Goal: Task Accomplishment & Management: Manage account settings

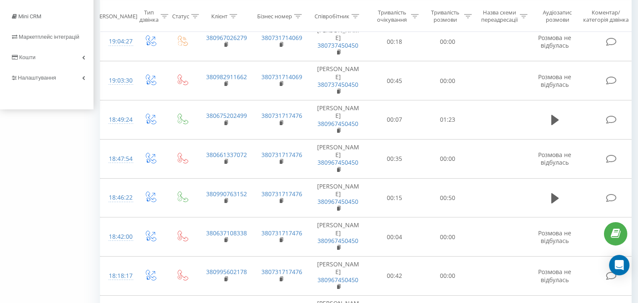
scroll to position [142, 0]
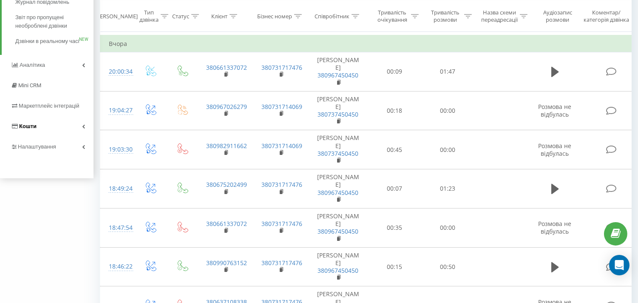
click at [56, 135] on link "Кошти" at bounding box center [47, 126] width 94 height 20
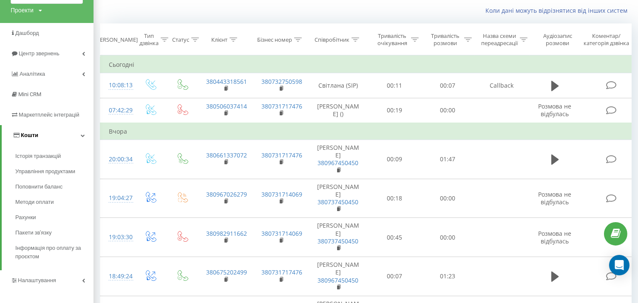
click at [57, 134] on link "Кошти" at bounding box center [48, 135] width 92 height 20
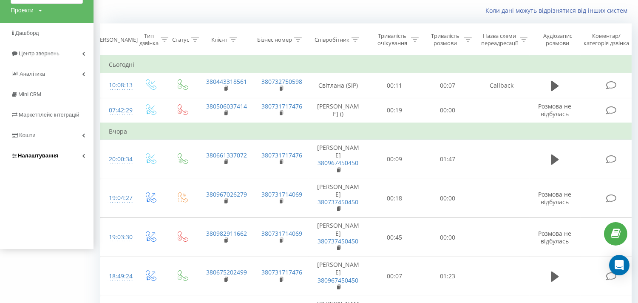
click at [62, 158] on link "Налаштування" at bounding box center [47, 155] width 94 height 20
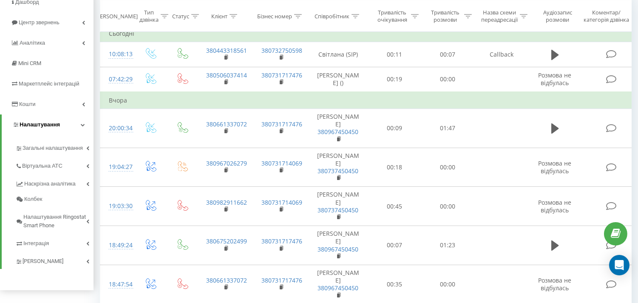
scroll to position [101, 0]
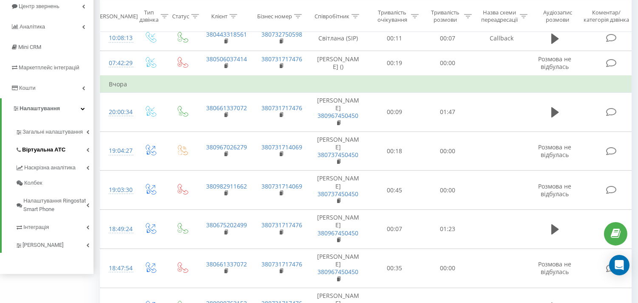
click at [54, 153] on span "Віртуальна АТС" at bounding box center [43, 149] width 43 height 9
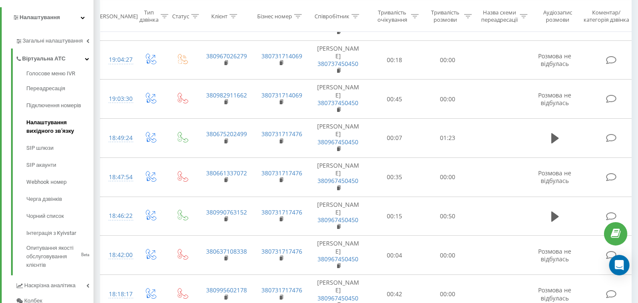
scroll to position [196, 0]
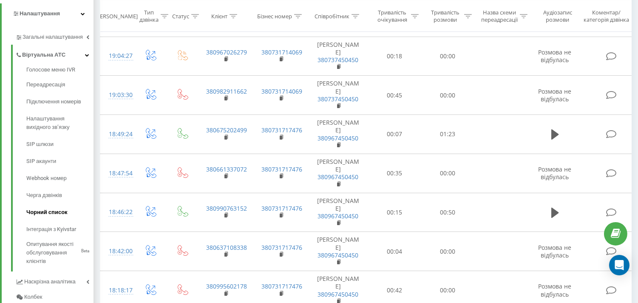
click at [51, 214] on span "Чорний список" at bounding box center [46, 212] width 41 height 9
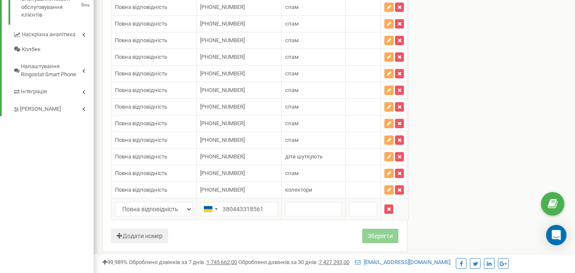
click at [222, 209] on input "380443318561" at bounding box center [239, 209] width 78 height 14
type input "+380443318561"
click at [291, 211] on input "text" at bounding box center [313, 209] width 57 height 14
type input "спам"
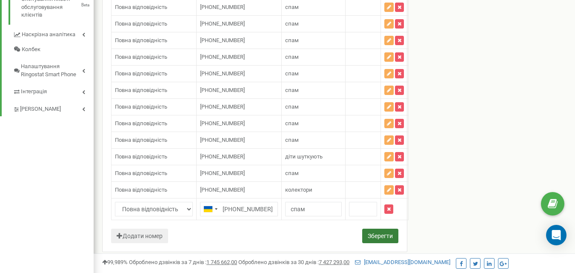
click at [385, 234] on button "Зберегти" at bounding box center [380, 235] width 36 height 14
